Goal: Information Seeking & Learning: Learn about a topic

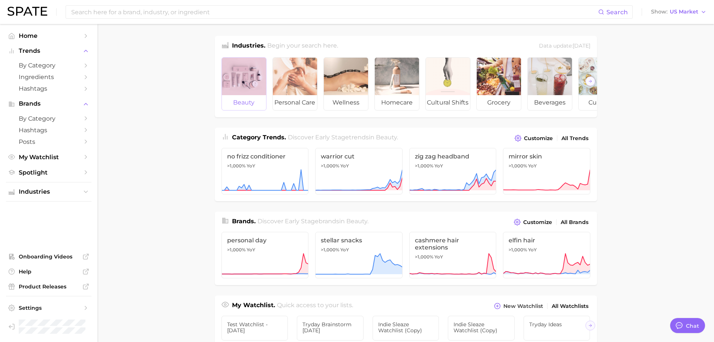
click at [224, 70] on div at bounding box center [244, 76] width 44 height 37
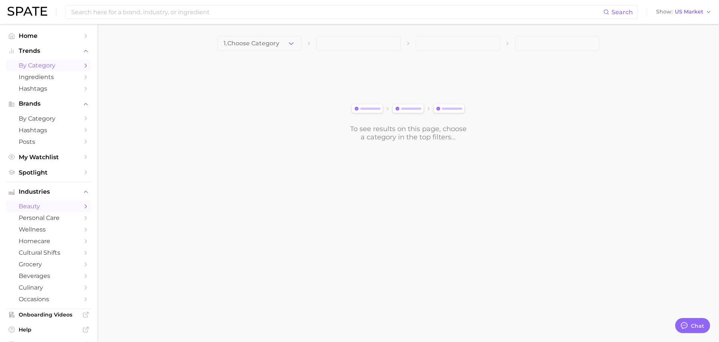
click at [19, 61] on link "by Category" at bounding box center [48, 66] width 85 height 12
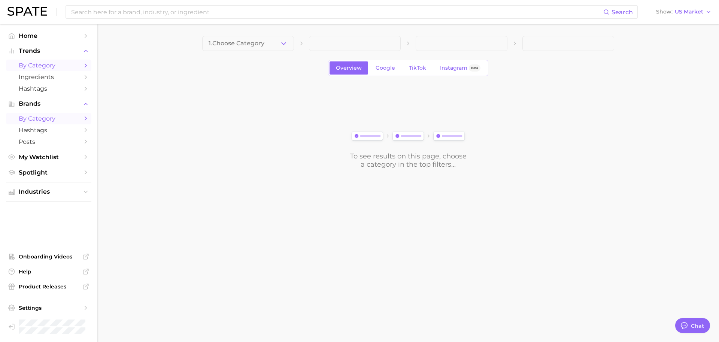
click at [44, 119] on span "by Category" at bounding box center [49, 118] width 60 height 7
click at [295, 44] on div "1. Choose Category" at bounding box center [408, 43] width 412 height 15
click at [286, 46] on icon "button" at bounding box center [284, 44] width 8 height 8
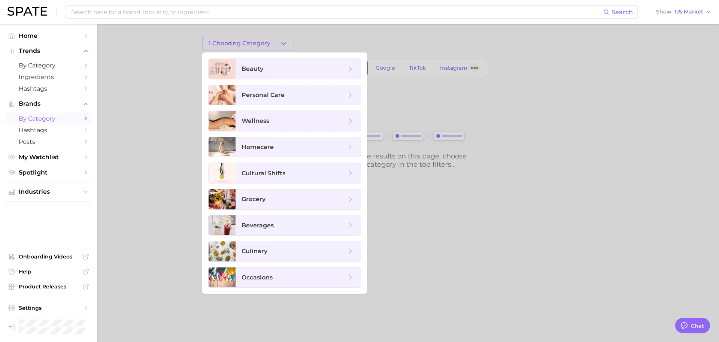
click at [451, 104] on div at bounding box center [359, 171] width 719 height 342
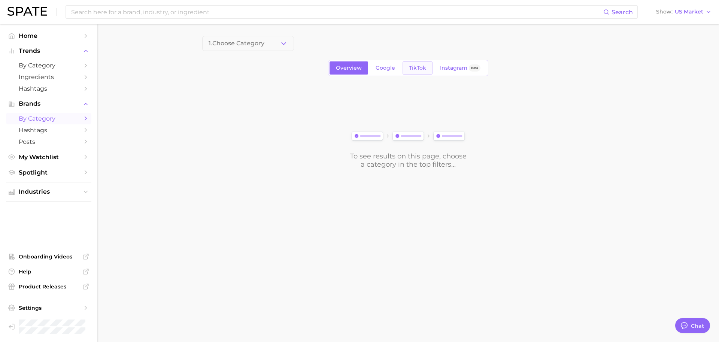
click at [425, 70] on span "TikTok" at bounding box center [417, 68] width 17 height 6
click at [247, 40] on span "Choose Category" at bounding box center [235, 43] width 52 height 7
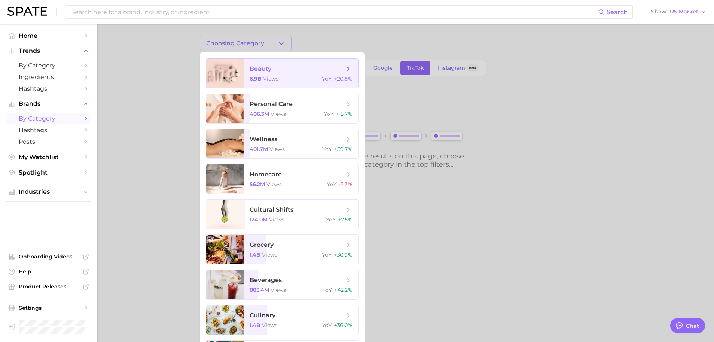
click at [247, 62] on span "beauty 6.9b views YoY : +20.8%" at bounding box center [301, 73] width 115 height 29
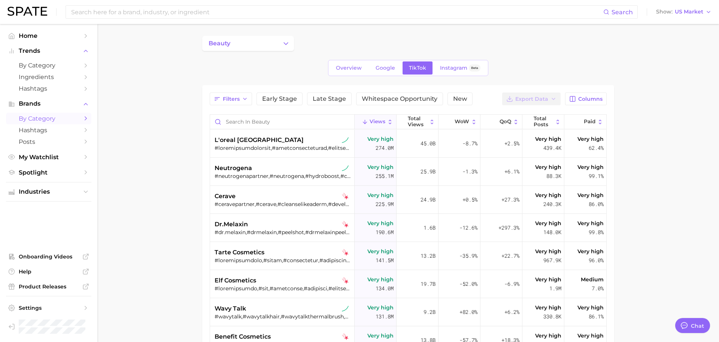
type textarea "x"
click at [287, 46] on button "beauty" at bounding box center [246, 43] width 92 height 15
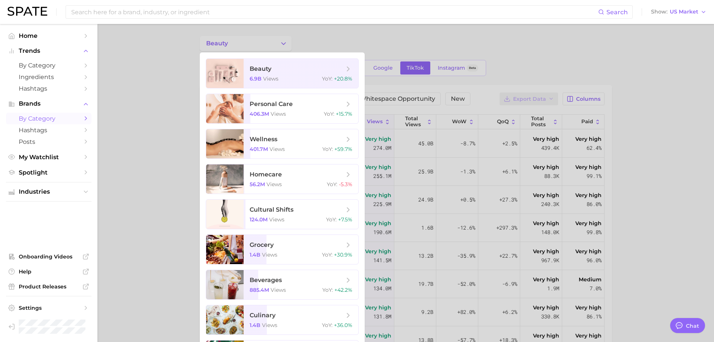
click at [287, 46] on div at bounding box center [357, 171] width 714 height 342
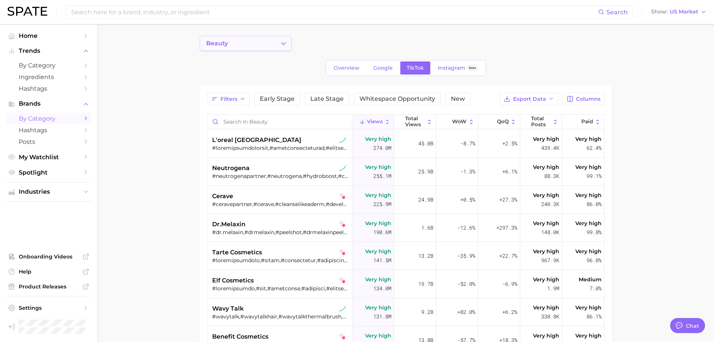
click at [265, 39] on button "beauty" at bounding box center [246, 43] width 92 height 15
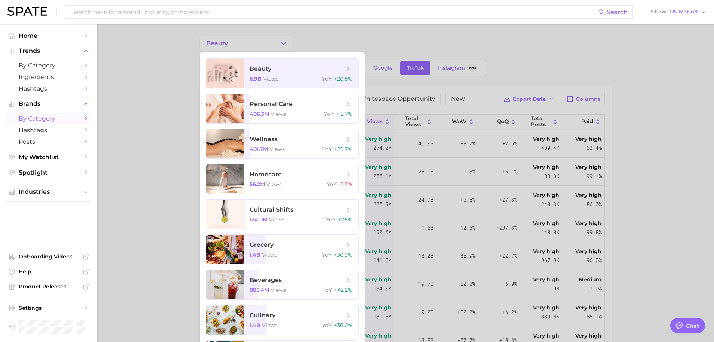
click at [149, 67] on div at bounding box center [357, 171] width 714 height 342
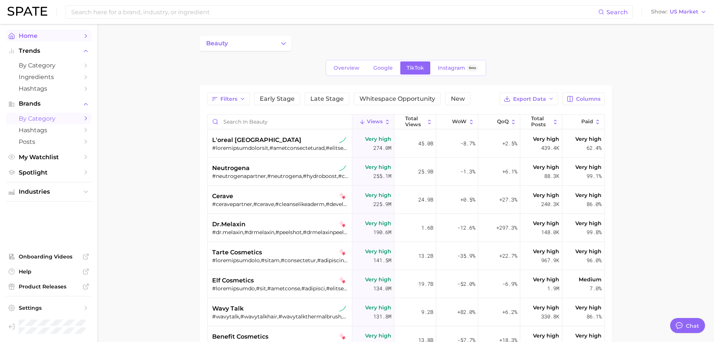
click at [84, 36] on icon "Sidebar" at bounding box center [85, 36] width 7 height 7
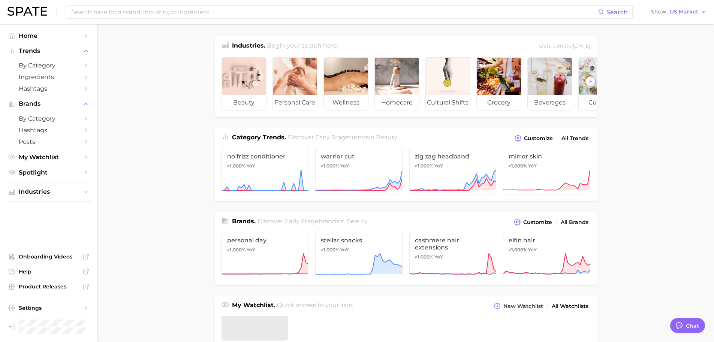
click at [126, 42] on main "Industries. Begin your search here. Data update: [DATE] beauty personal care we…" at bounding box center [405, 316] width 616 height 585
